Goal: Use online tool/utility: Utilize a website feature to perform a specific function

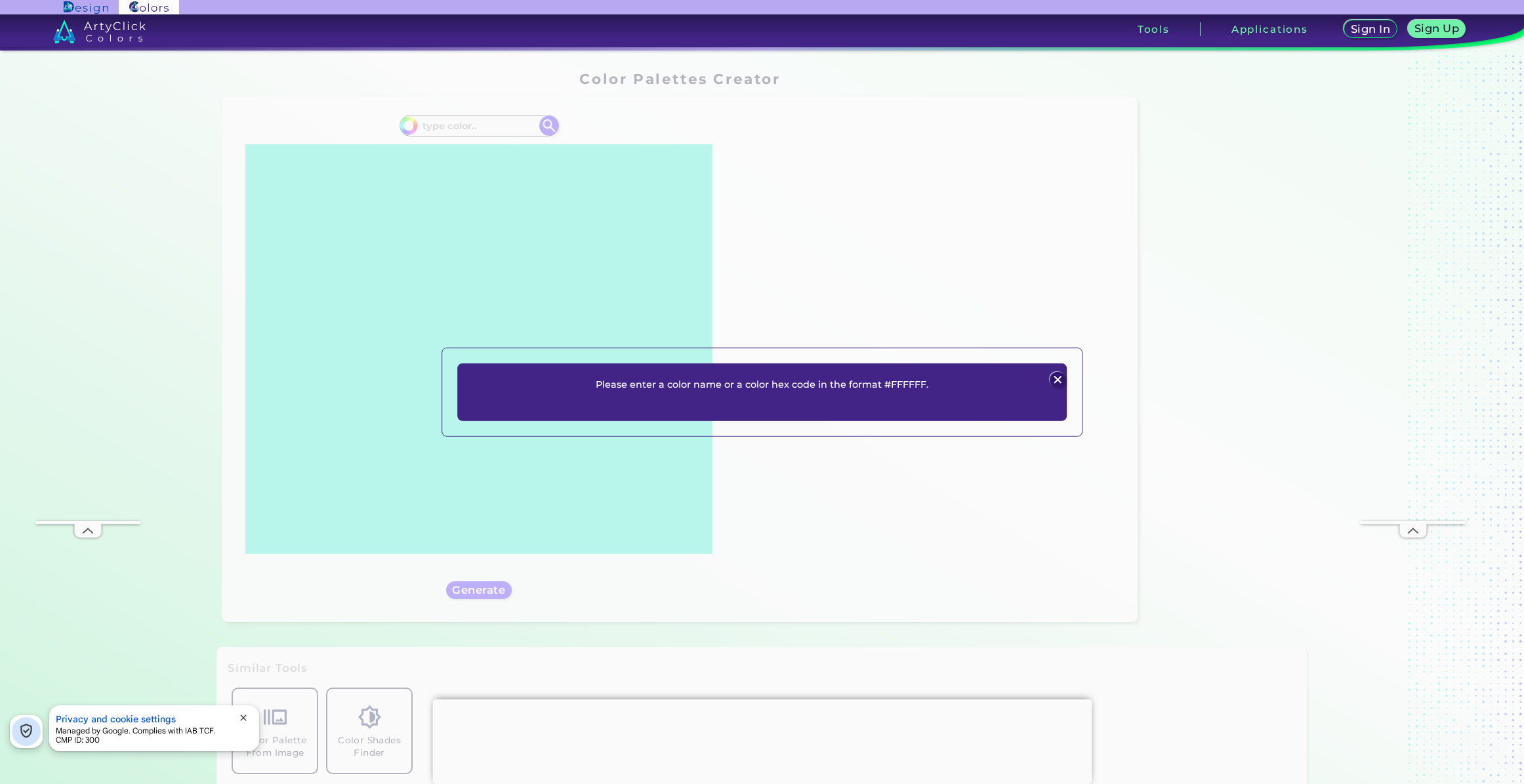
click at [669, 389] on p "Please enter a color name or a color hex code in the format #FFFFFF." at bounding box center [762, 383] width 332 height 16
click at [715, 379] on p "Please enter a color name or a color hex code in the format #FFFFFF." at bounding box center [762, 383] width 332 height 16
click at [1061, 376] on img at bounding box center [1058, 379] width 16 height 16
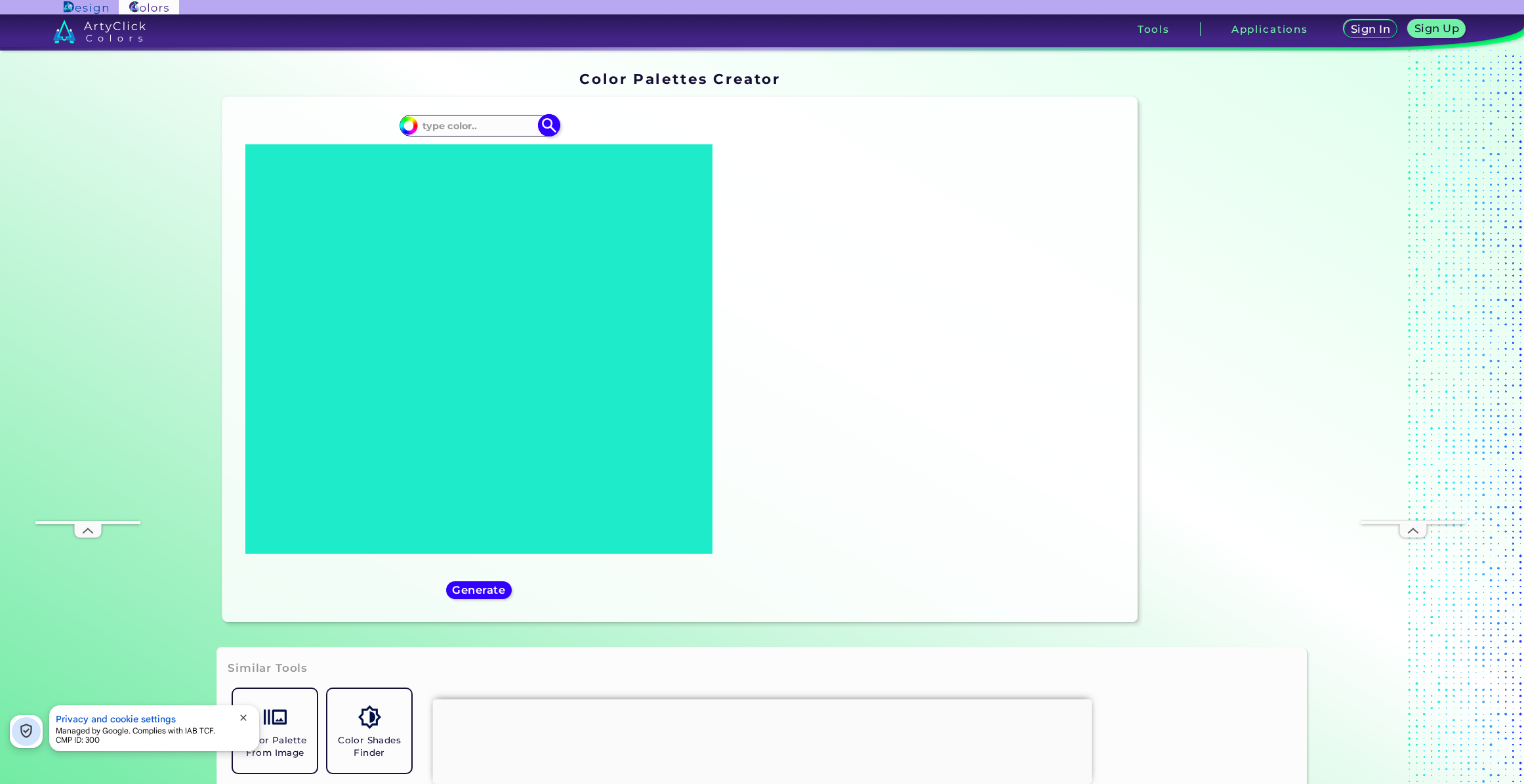
click at [463, 130] on input at bounding box center [478, 125] width 122 height 18
paste input "FEFCF7"
type input "FEFCF7"
click at [543, 124] on img at bounding box center [548, 125] width 23 height 23
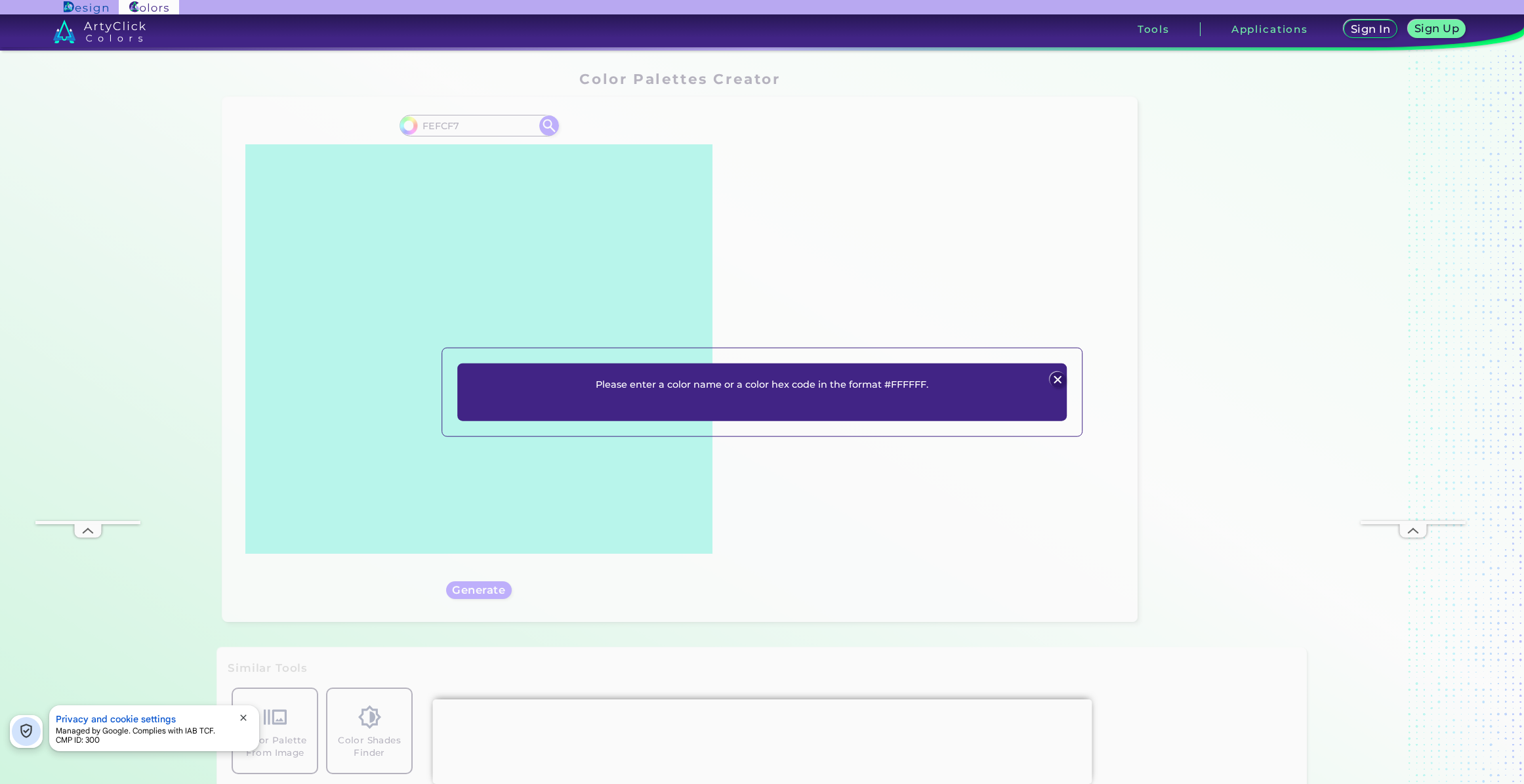
click at [1055, 378] on img at bounding box center [1058, 379] width 16 height 16
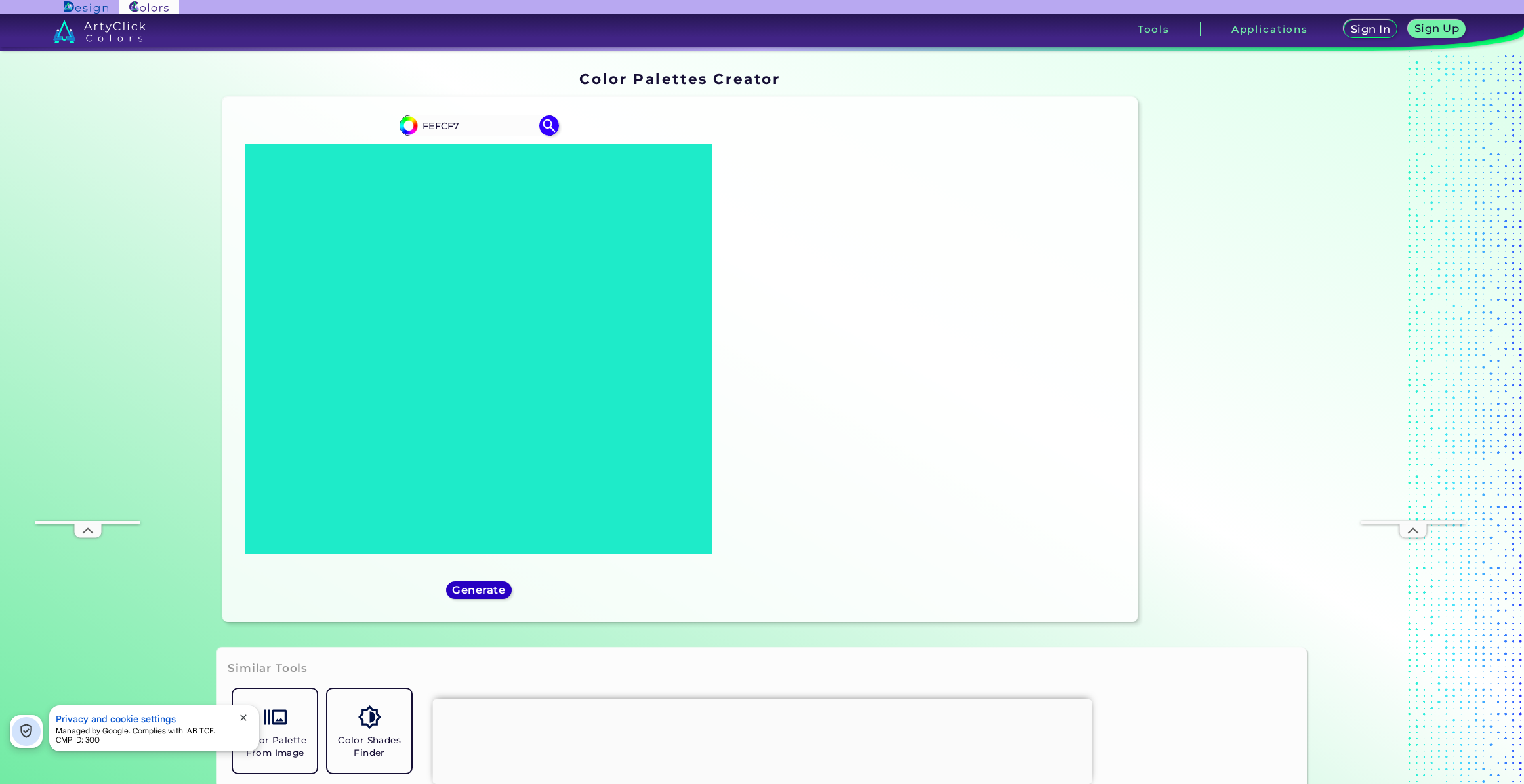
click at [475, 594] on h5 "Generate" at bounding box center [478, 590] width 48 height 10
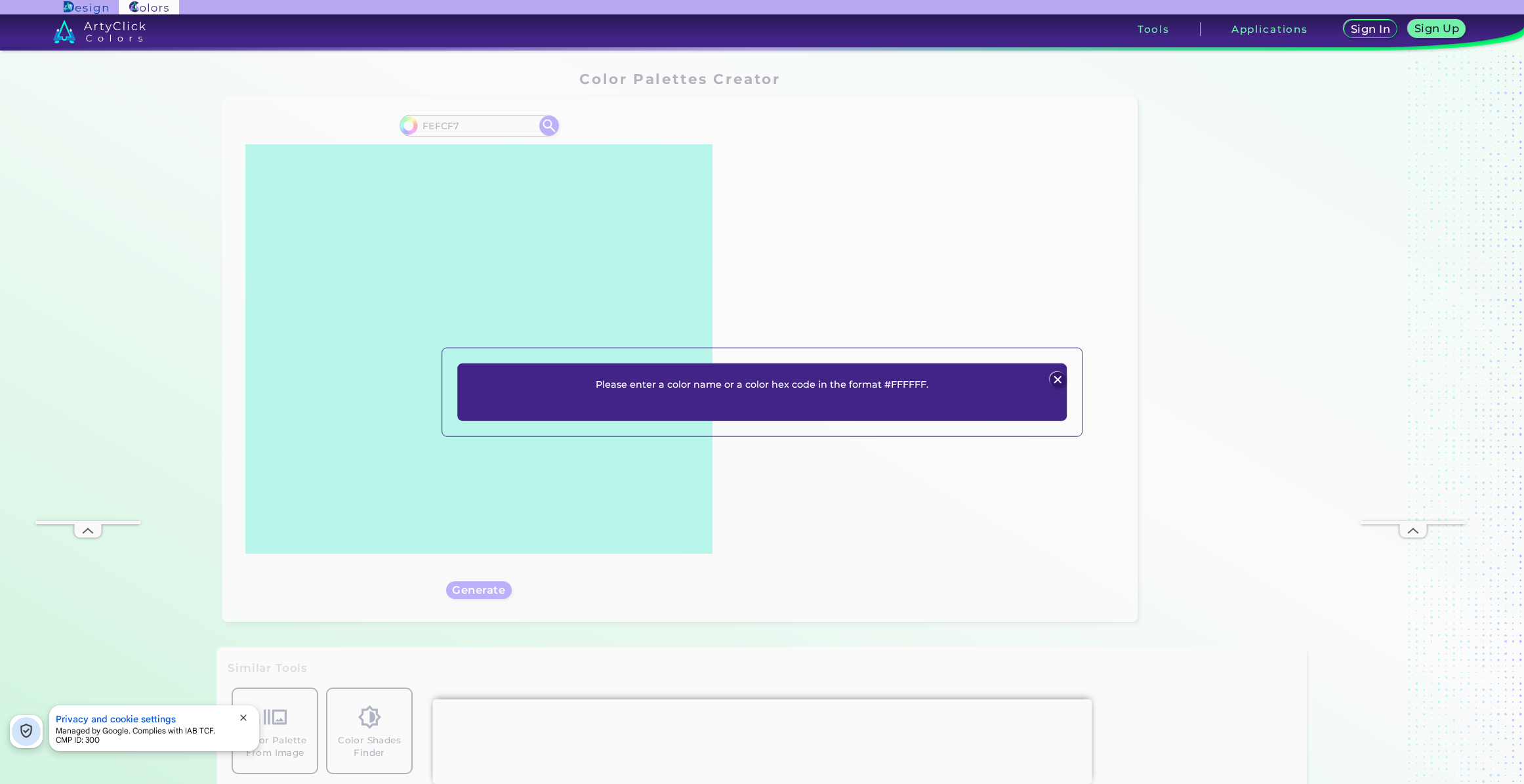
click at [1058, 375] on img at bounding box center [1058, 379] width 16 height 16
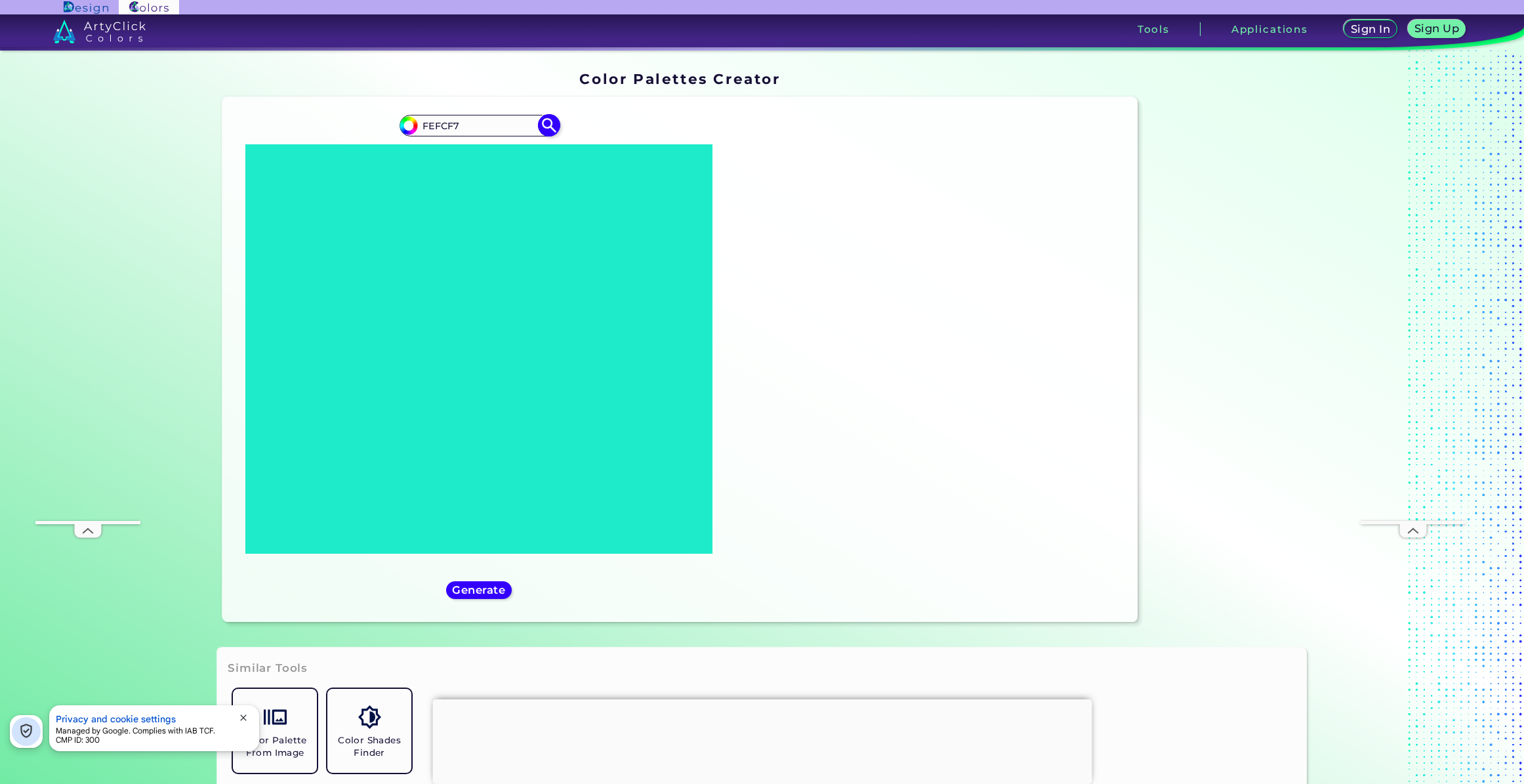
click at [484, 127] on input "FEFCF7" at bounding box center [478, 125] width 122 height 18
click at [546, 124] on img at bounding box center [548, 125] width 23 height 23
type input "#000000"
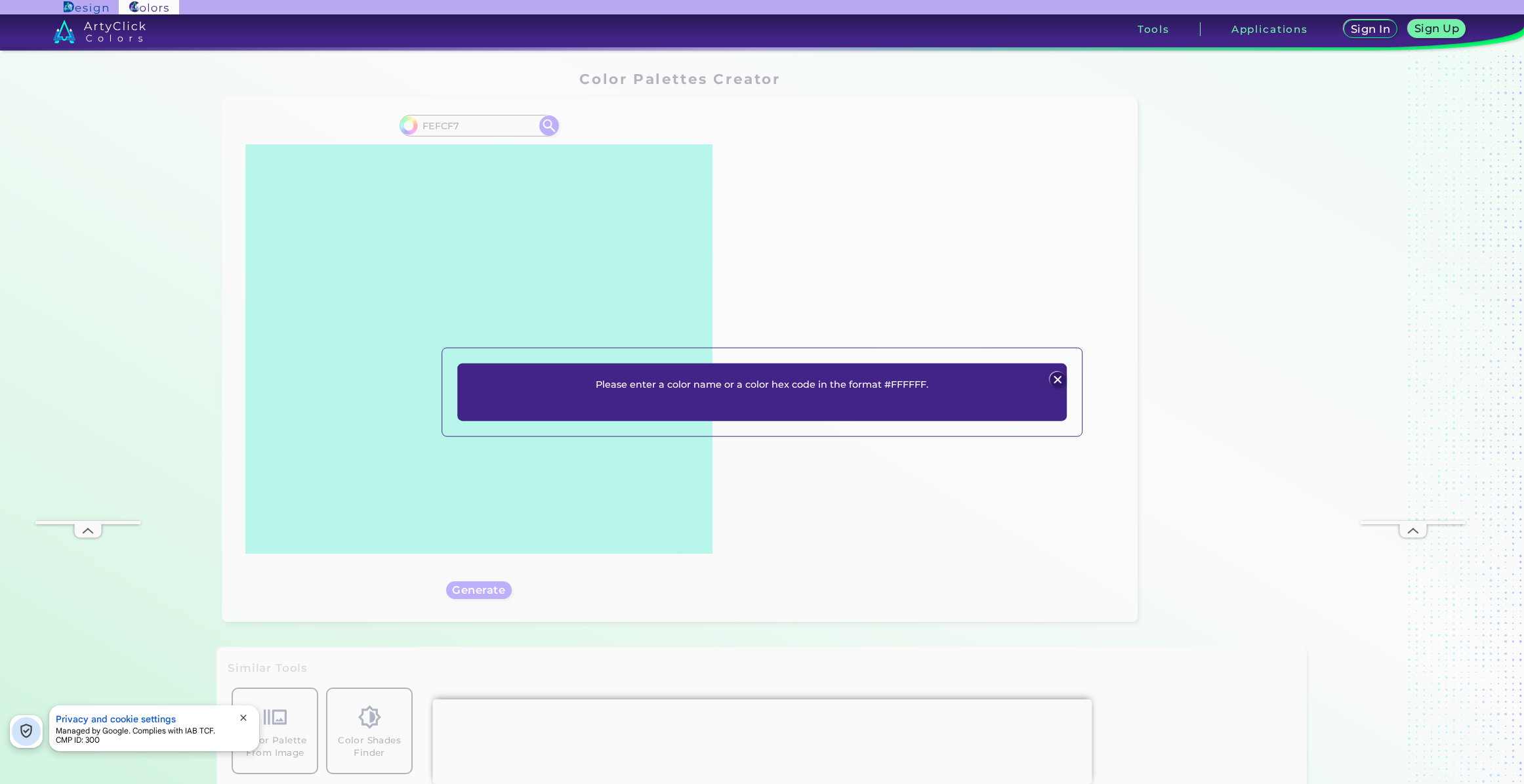
click at [1059, 377] on img at bounding box center [1058, 379] width 16 height 16
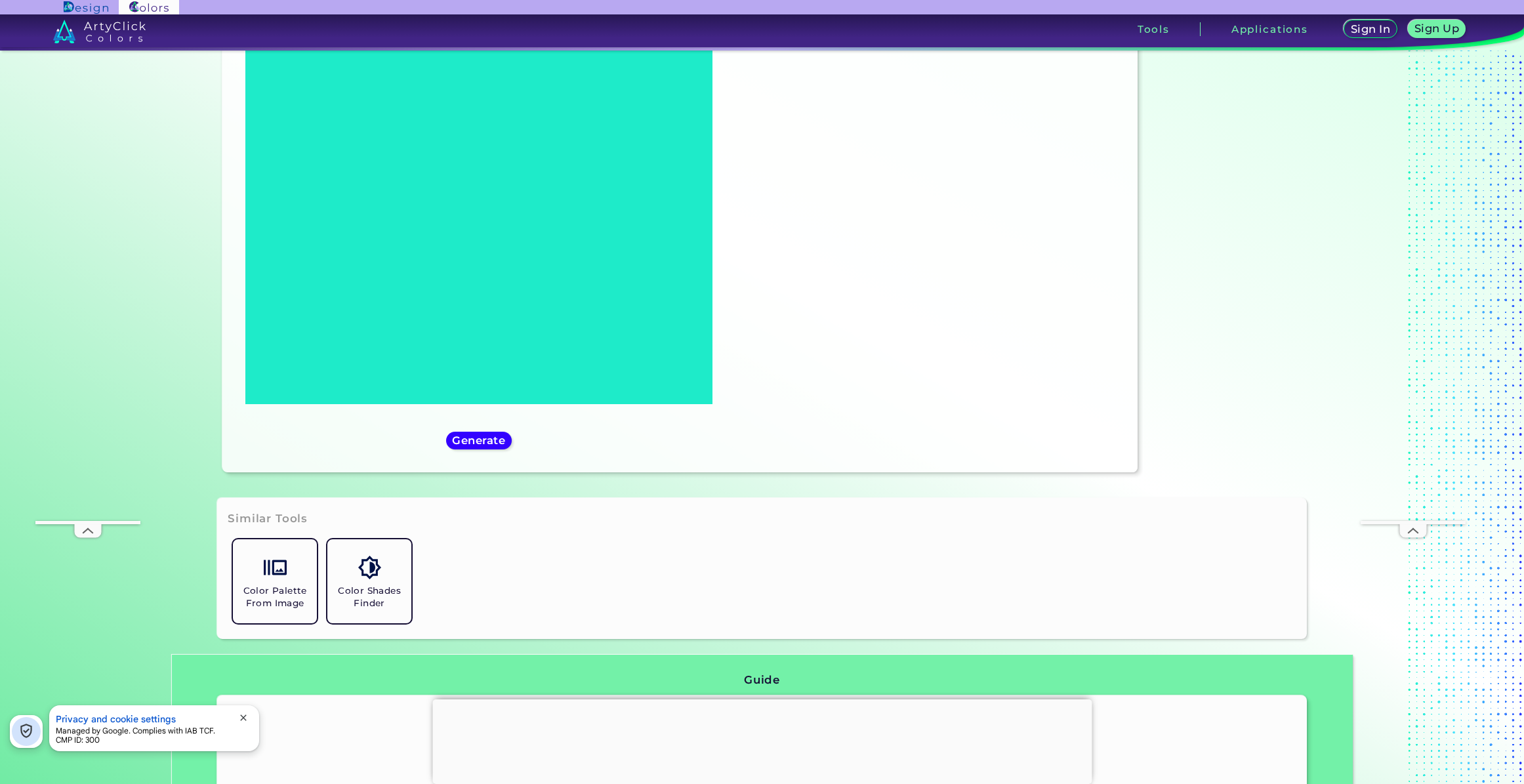
scroll to position [149, 0]
click at [373, 584] on link "Color Shades Finder" at bounding box center [369, 581] width 94 height 94
